Goal: Find specific page/section: Find specific page/section

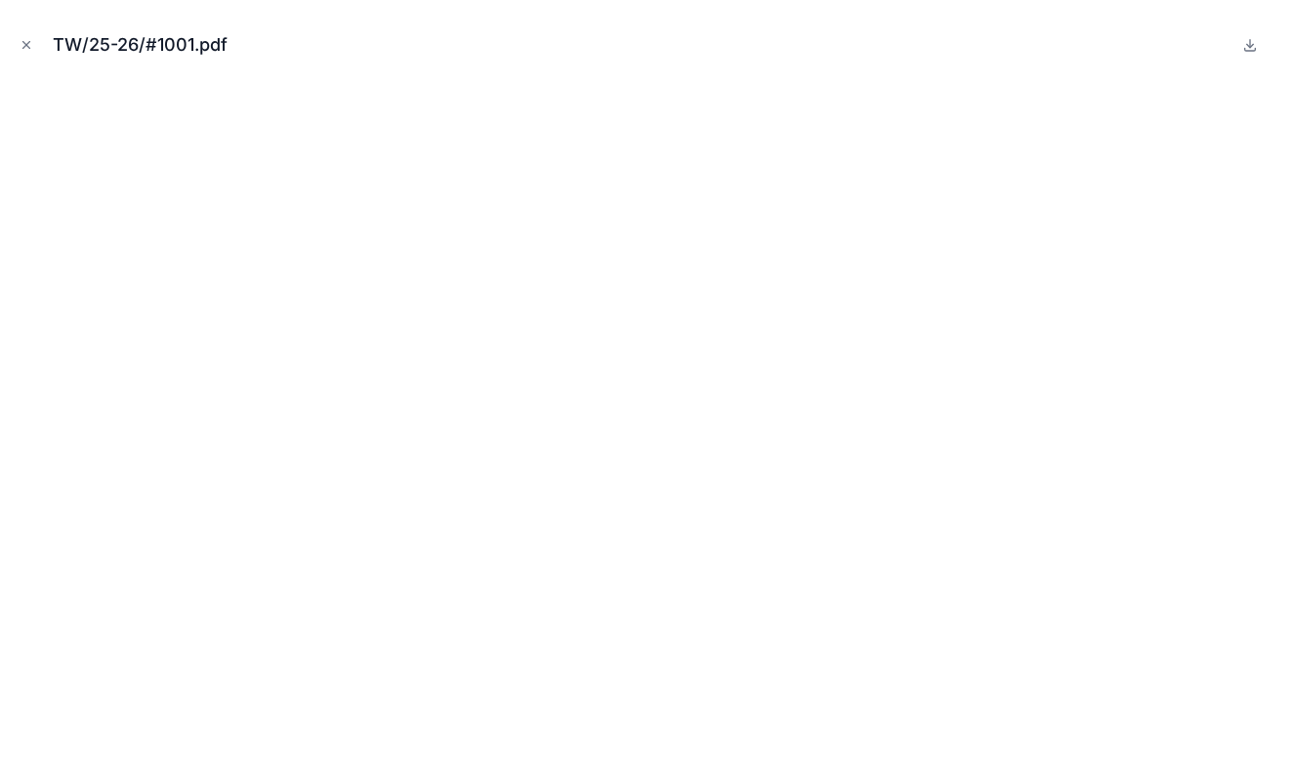
scroll to position [788, 0]
click at [23, 47] on icon "Close modal" at bounding box center [27, 45] width 14 height 14
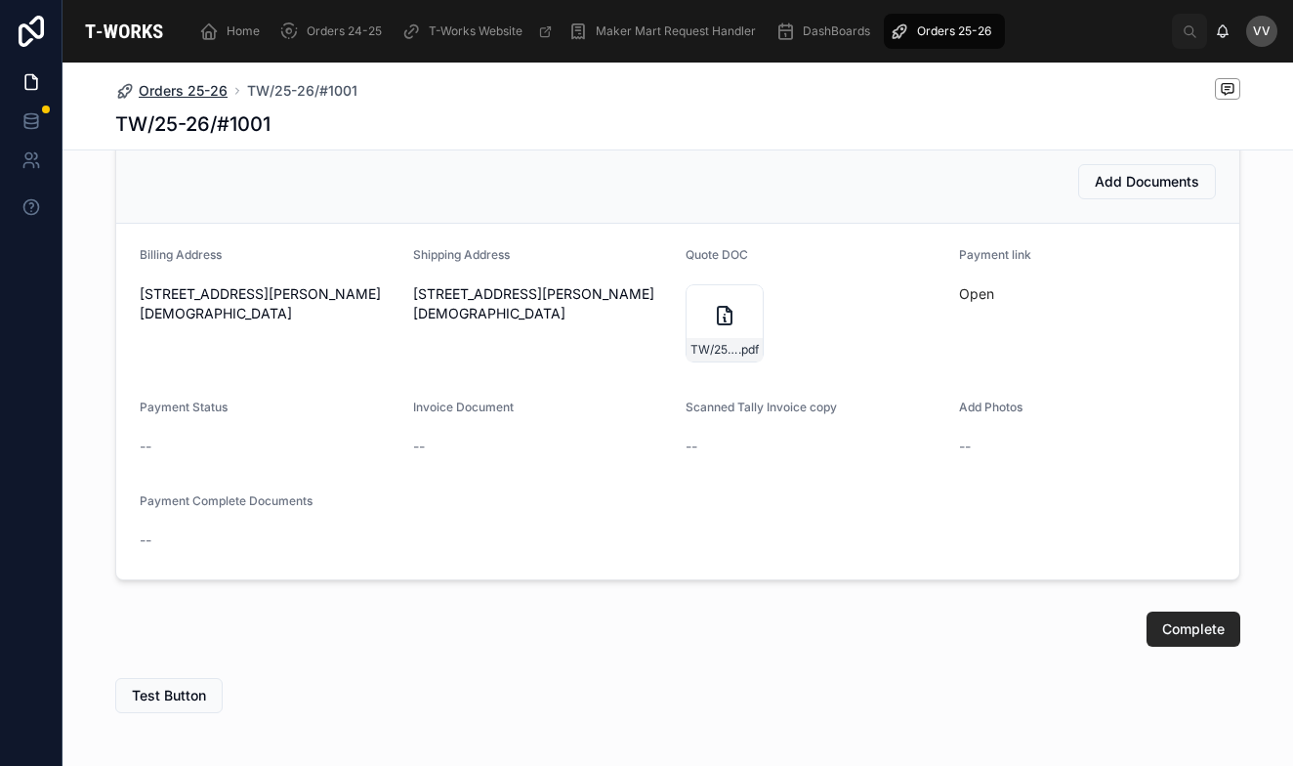
click at [181, 94] on span "Orders 25-26" at bounding box center [183, 91] width 89 height 20
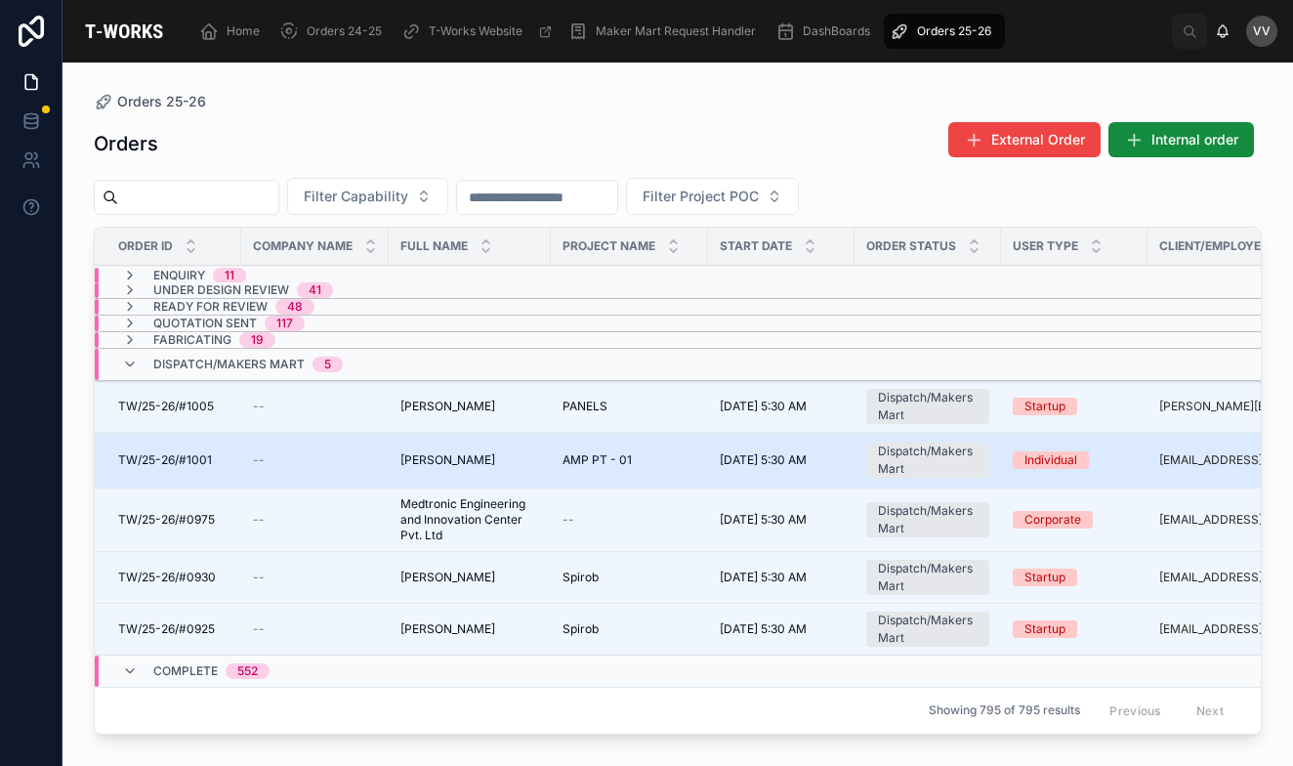
click at [176, 461] on span "TW/25-26/#1001" at bounding box center [165, 460] width 94 height 16
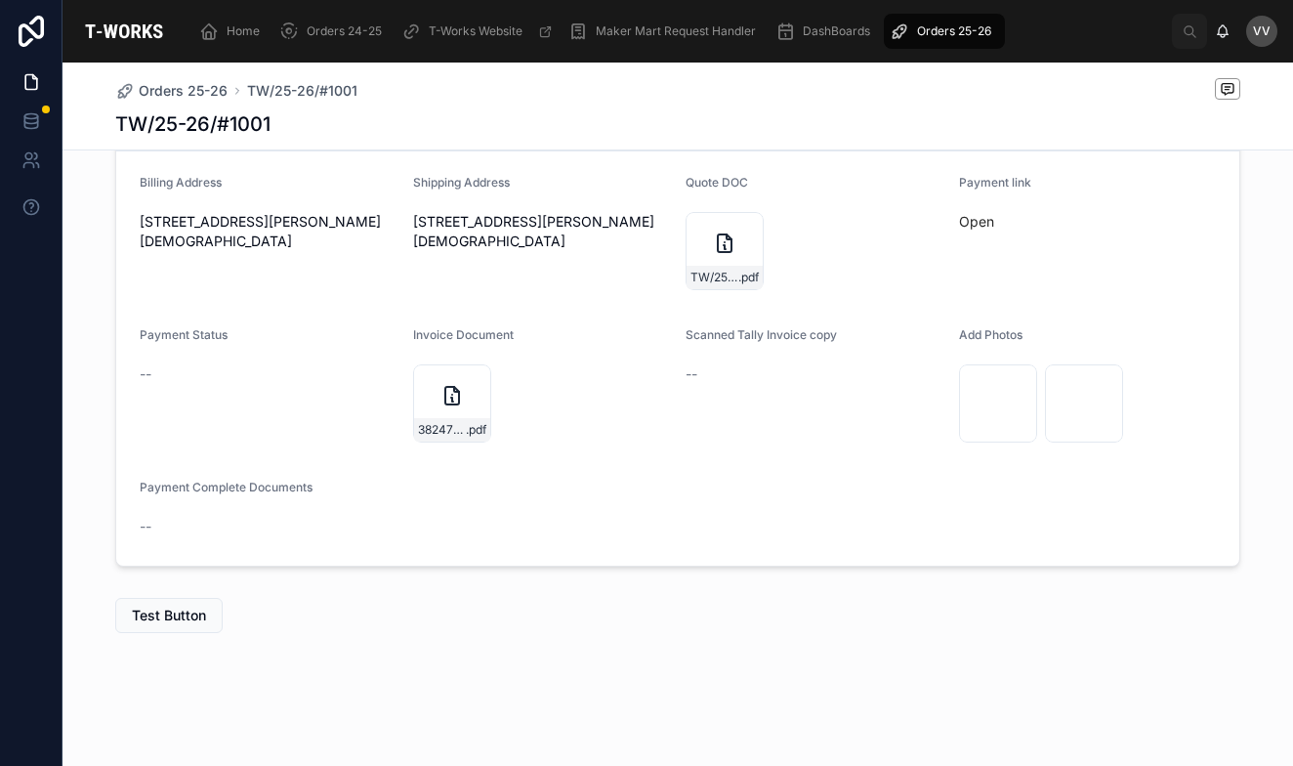
scroll to position [641, 0]
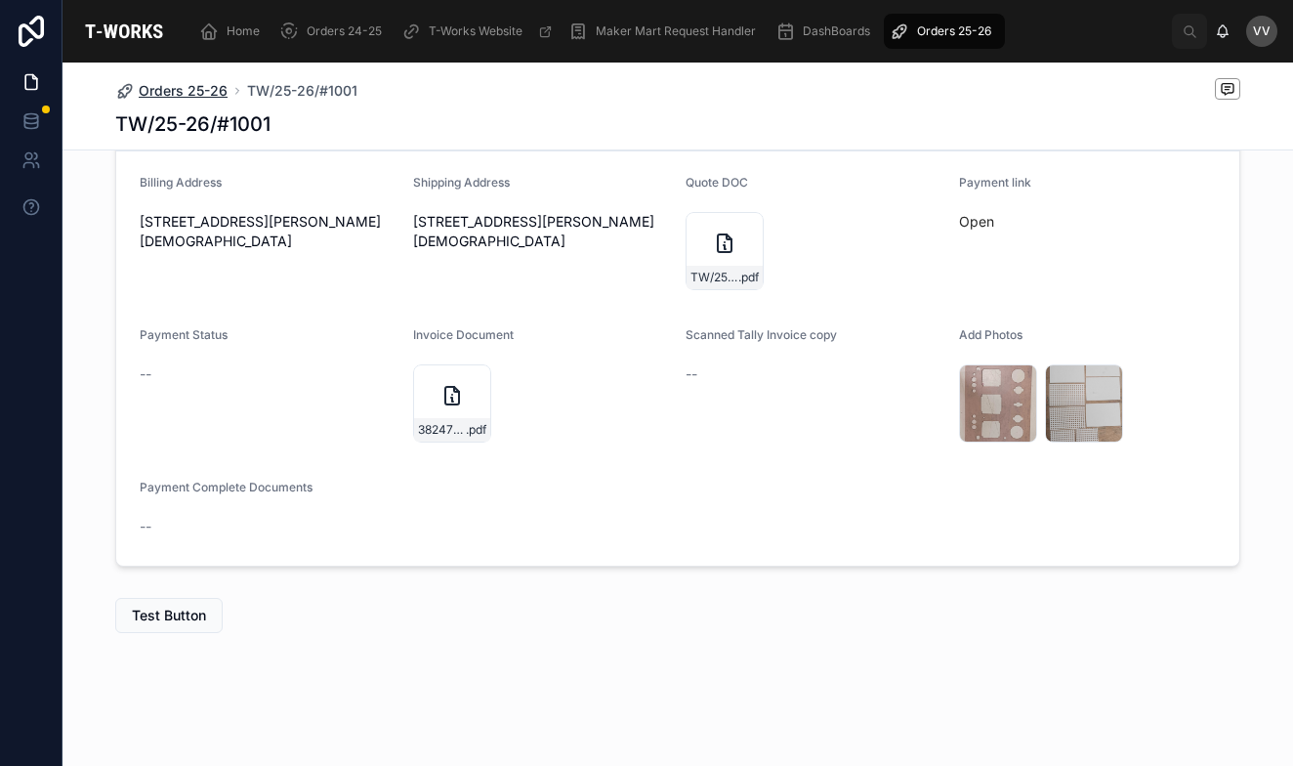
click at [196, 85] on span "Orders 25-26" at bounding box center [183, 91] width 89 height 20
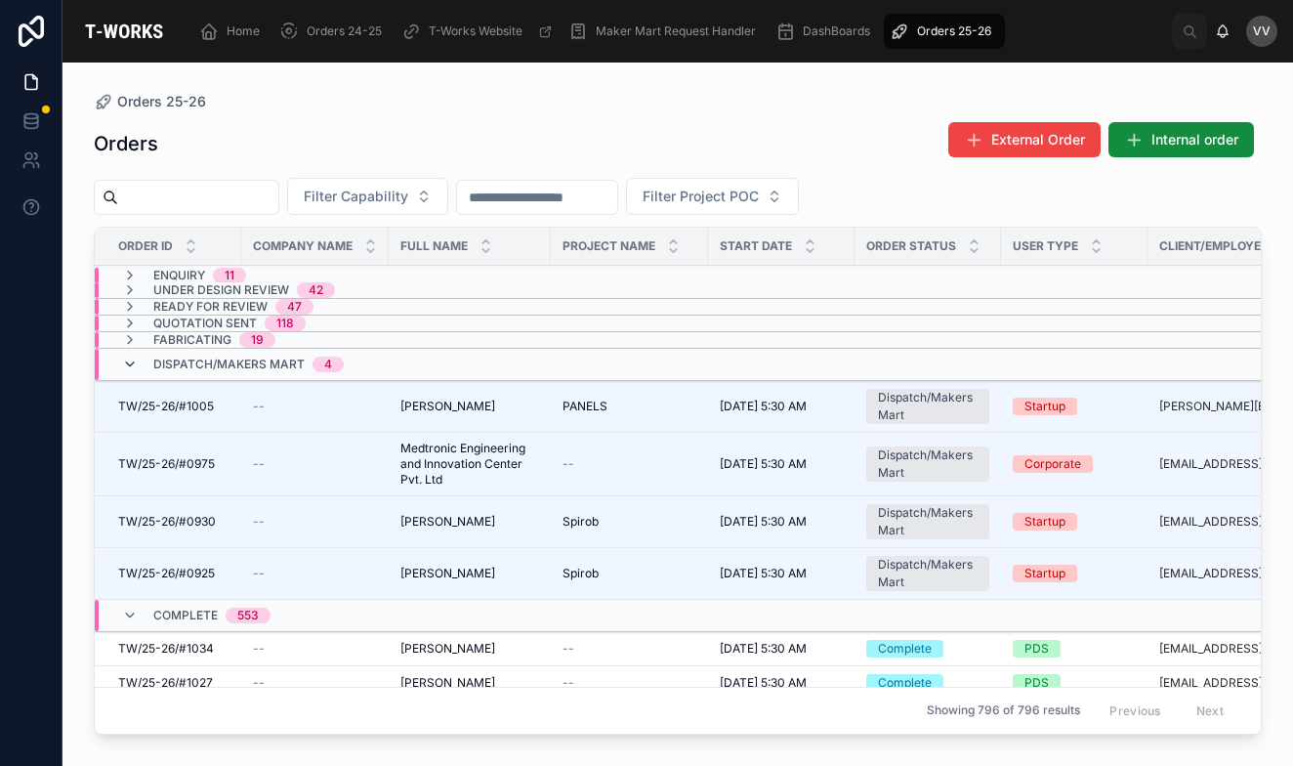
click at [130, 363] on icon at bounding box center [130, 365] width 16 height 16
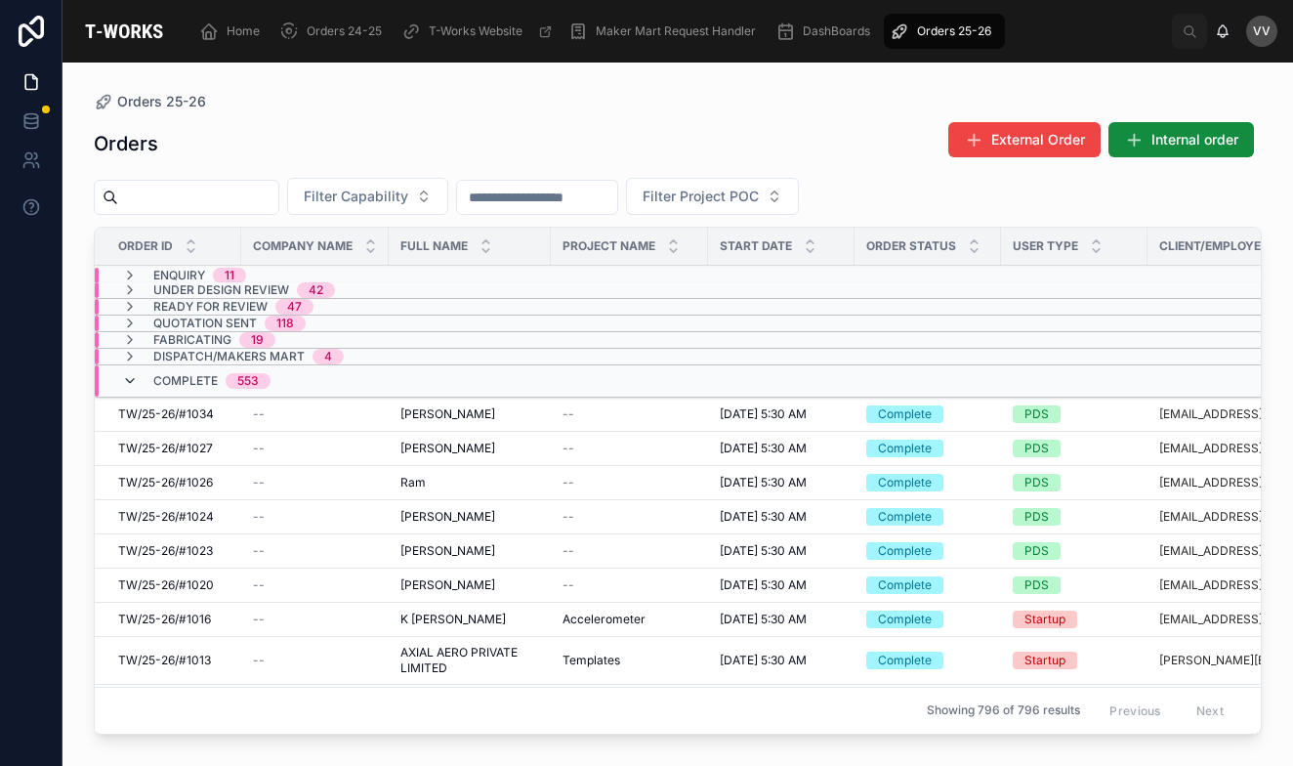
click at [127, 379] on icon at bounding box center [130, 381] width 16 height 16
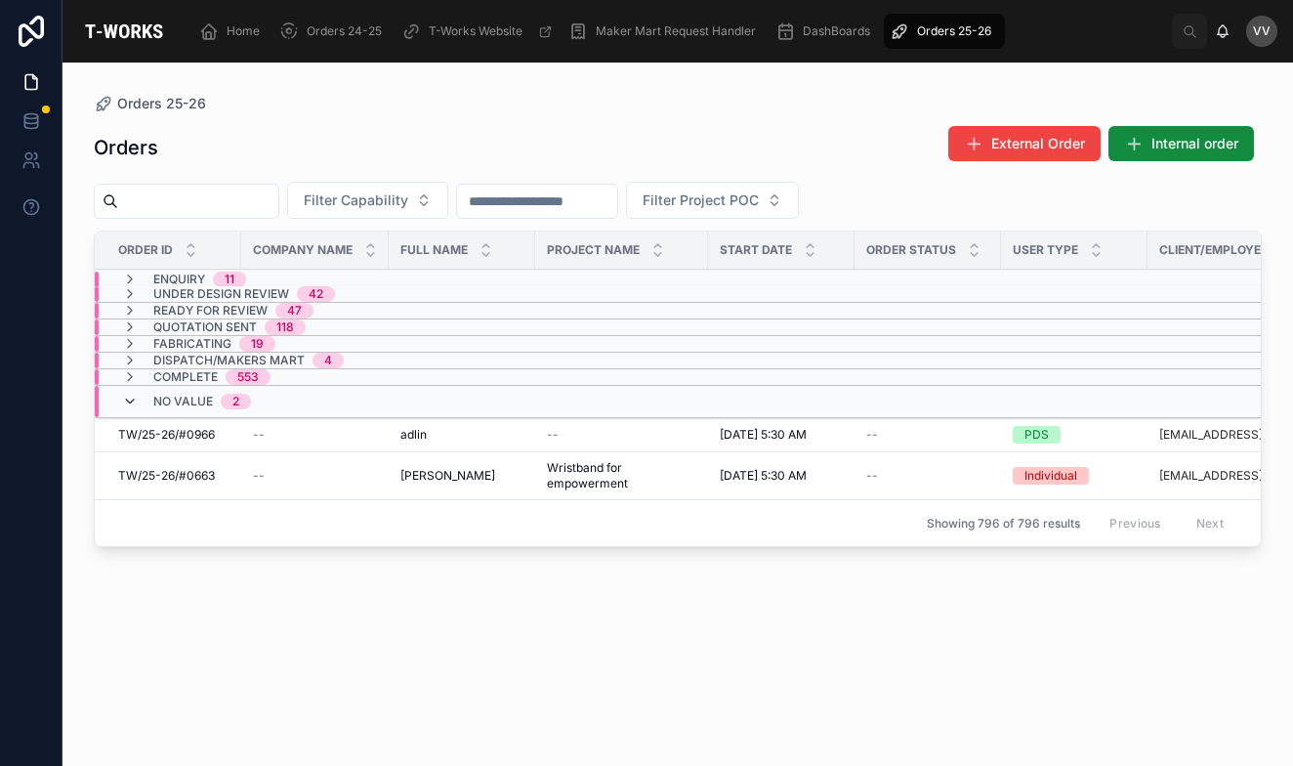
click at [127, 399] on icon at bounding box center [130, 402] width 16 height 16
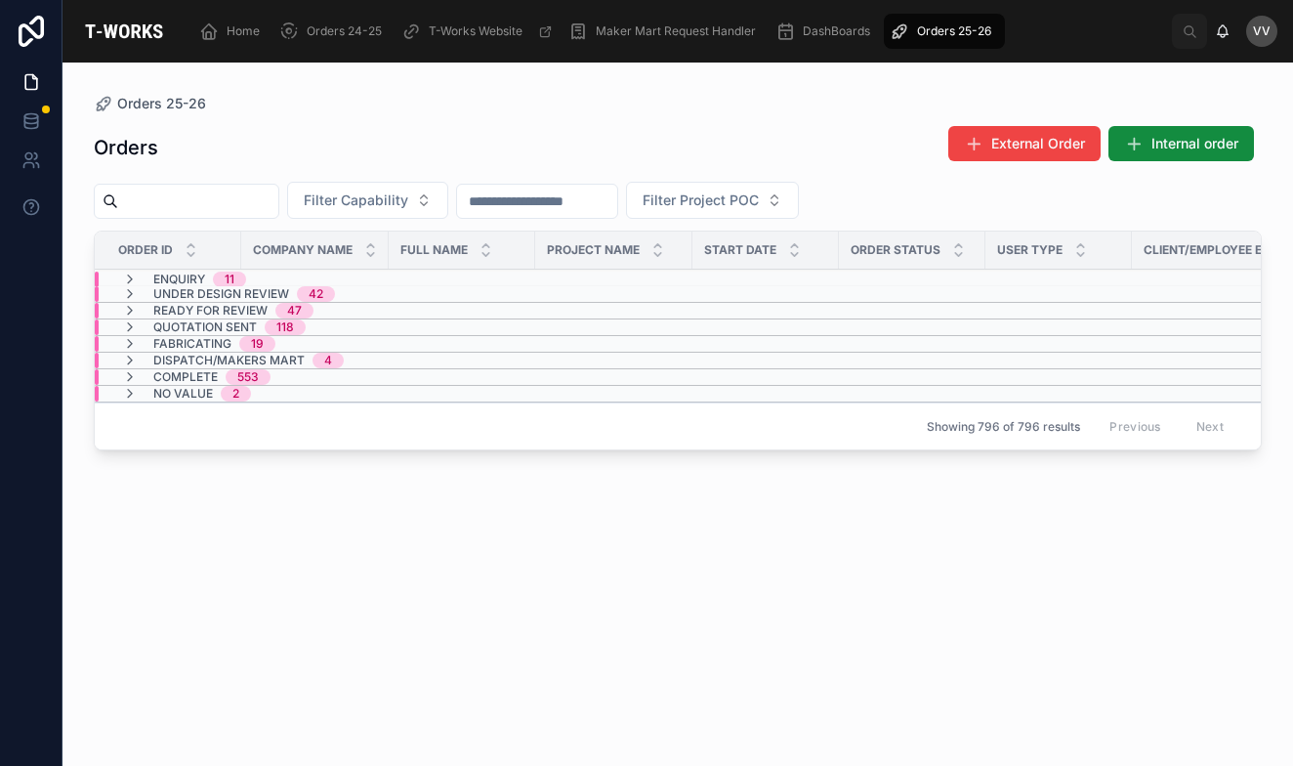
click at [127, 399] on icon at bounding box center [130, 394] width 16 height 16
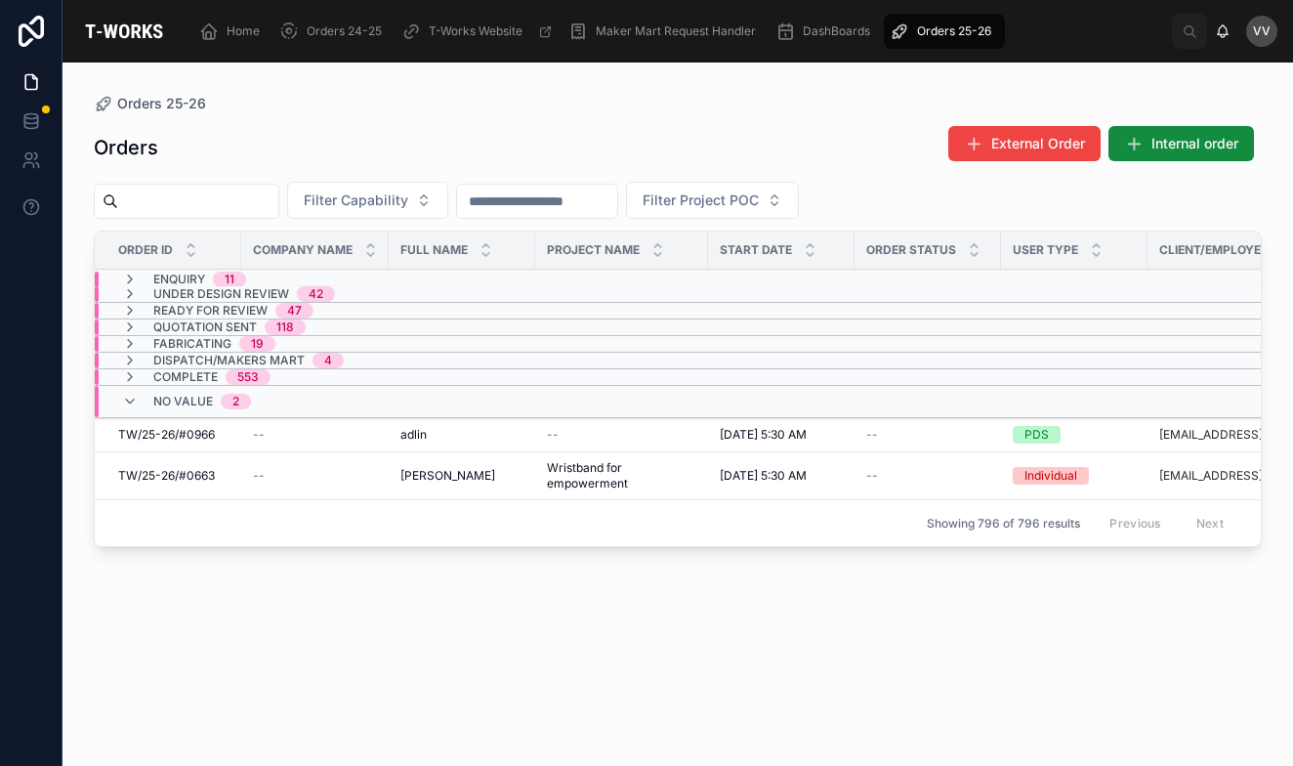
click at [193, 436] on span "TW/25-26/#0966" at bounding box center [166, 435] width 97 height 16
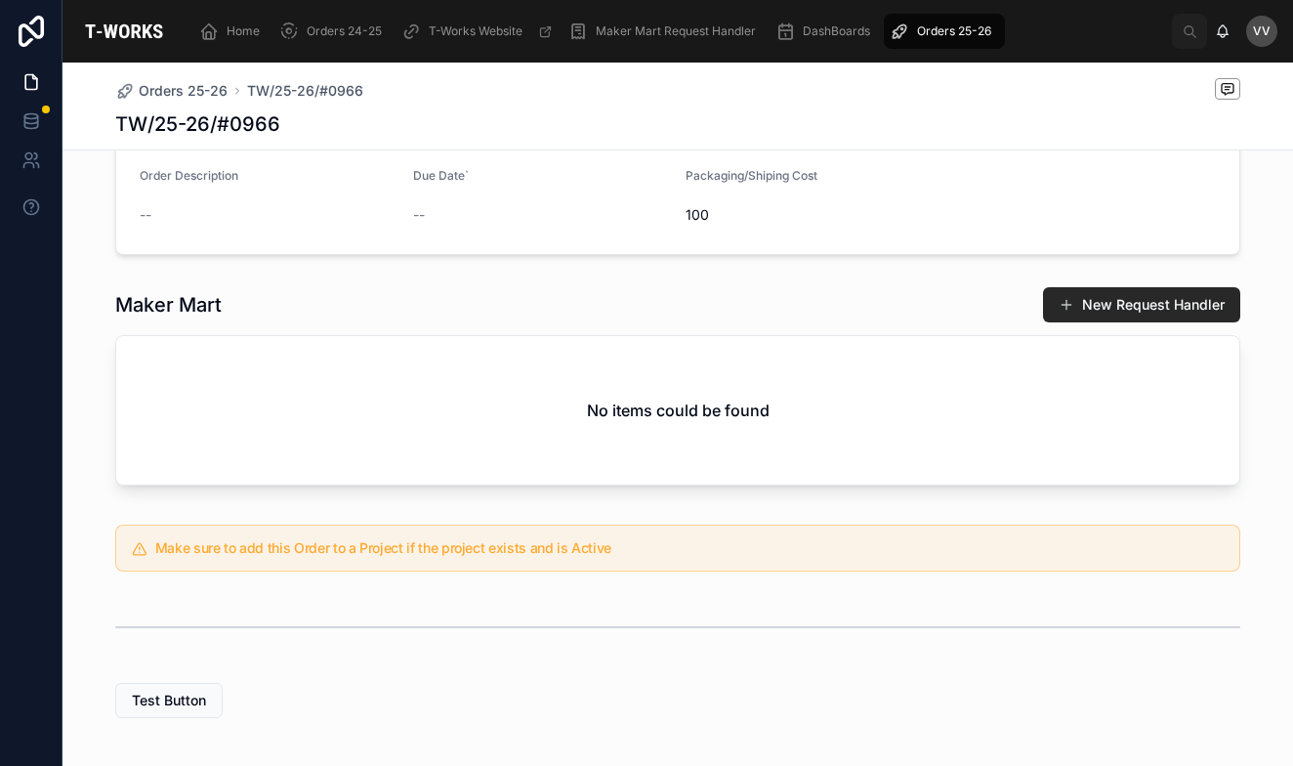
scroll to position [265, 0]
click at [172, 85] on span "Orders 25-26" at bounding box center [183, 91] width 89 height 20
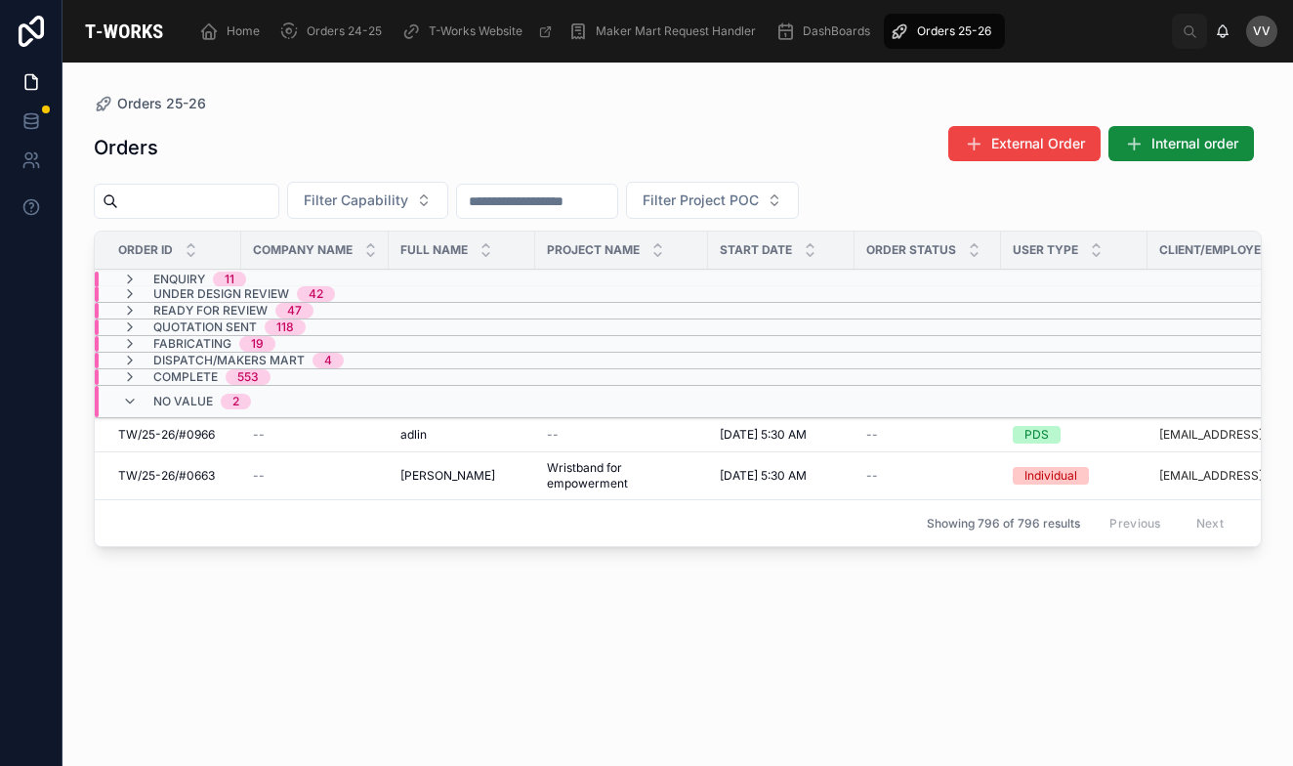
click at [963, 31] on span "Orders 25-26" at bounding box center [954, 31] width 74 height 16
click at [127, 362] on icon at bounding box center [130, 361] width 16 height 16
